Goal: Task Accomplishment & Management: Use online tool/utility

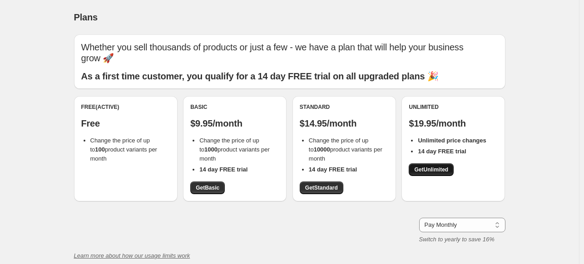
click at [428, 172] on span "Get Unlimited" at bounding box center [431, 169] width 34 height 7
